Goal: Information Seeking & Learning: Learn about a topic

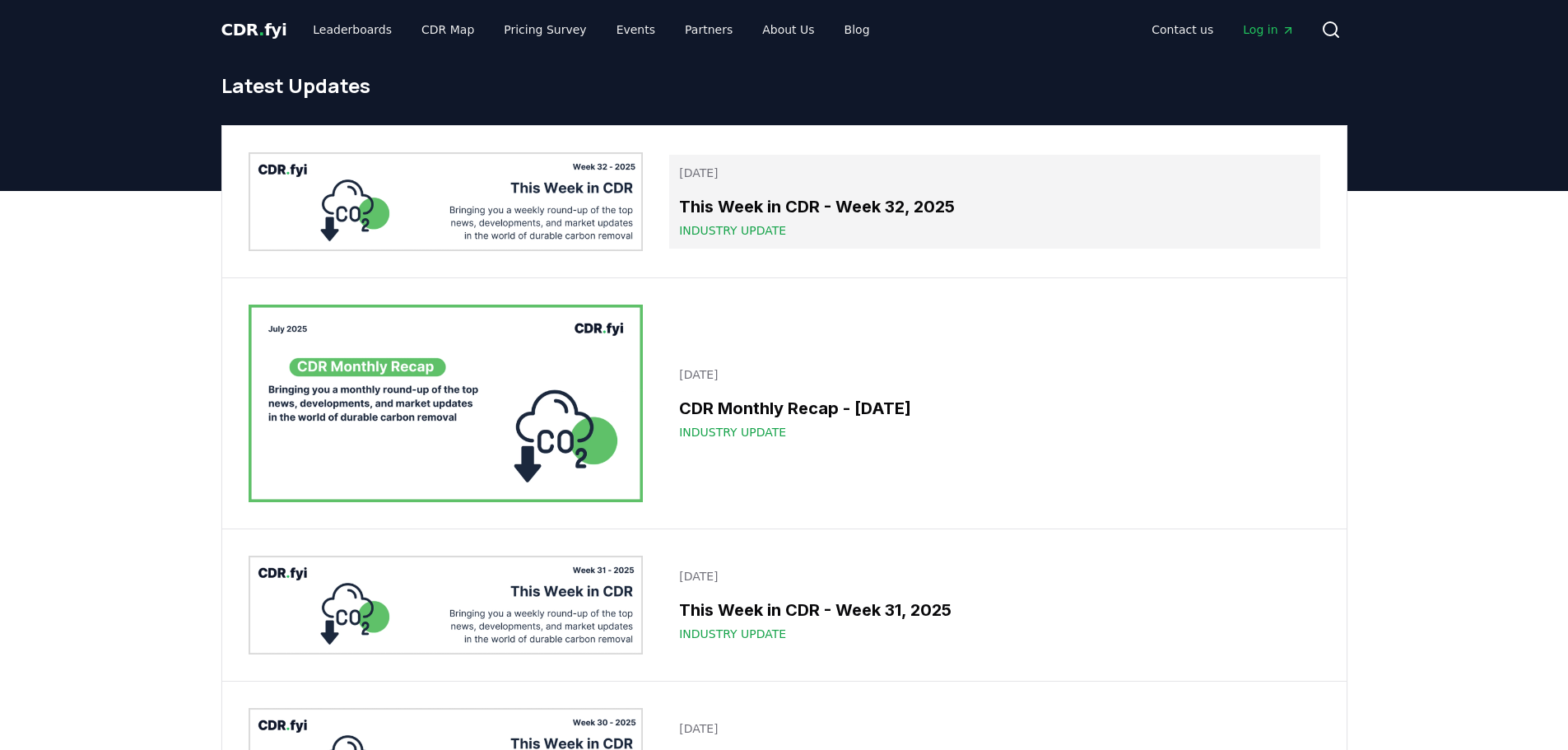
click at [797, 219] on div "This Week in CDR - Week 32, 2025 Industry Update" at bounding box center [993, 216] width 630 height 45
